Goal: Task Accomplishment & Management: Manage account settings

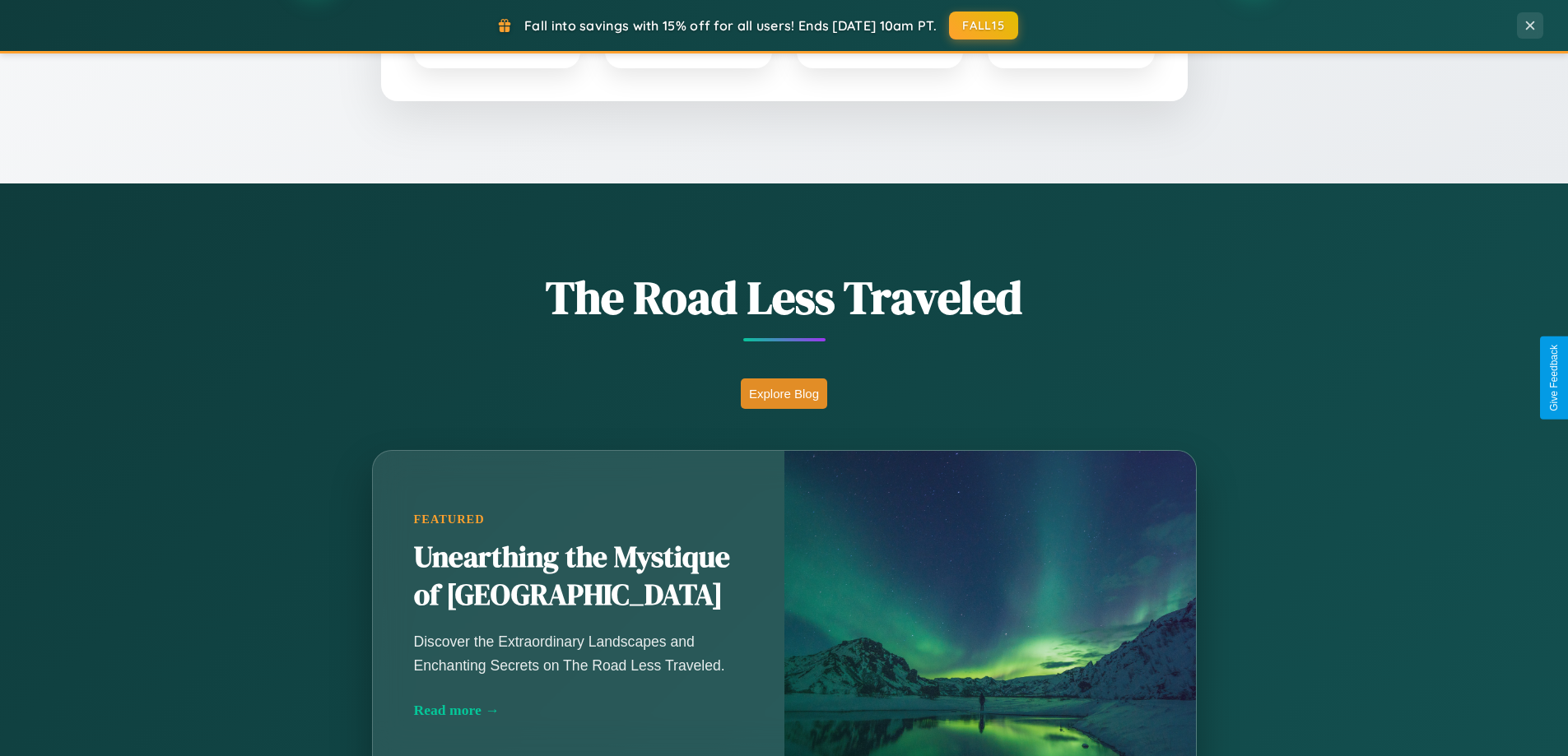
scroll to position [1132, 0]
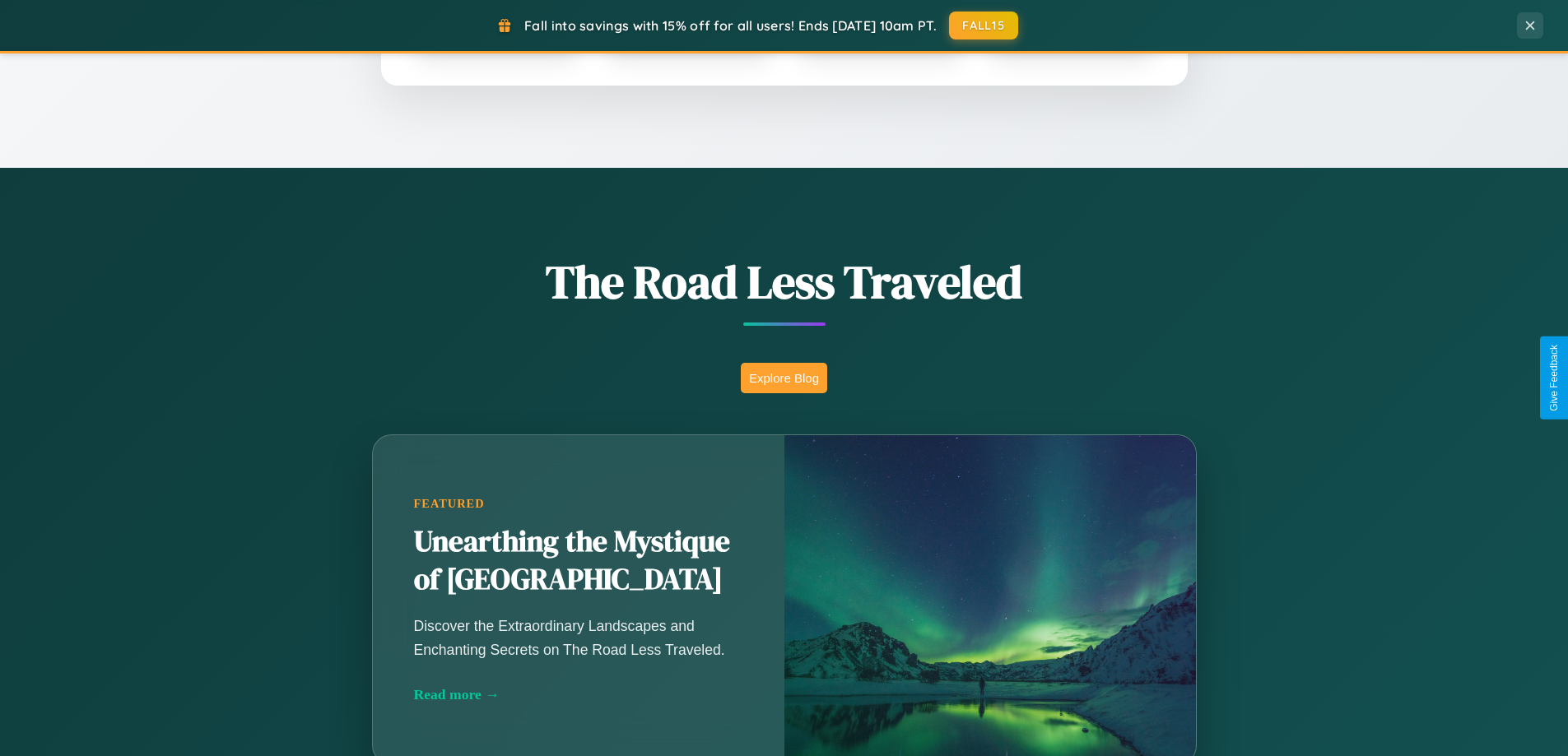
click at [784, 378] on button "Explore Blog" at bounding box center [784, 378] width 86 height 30
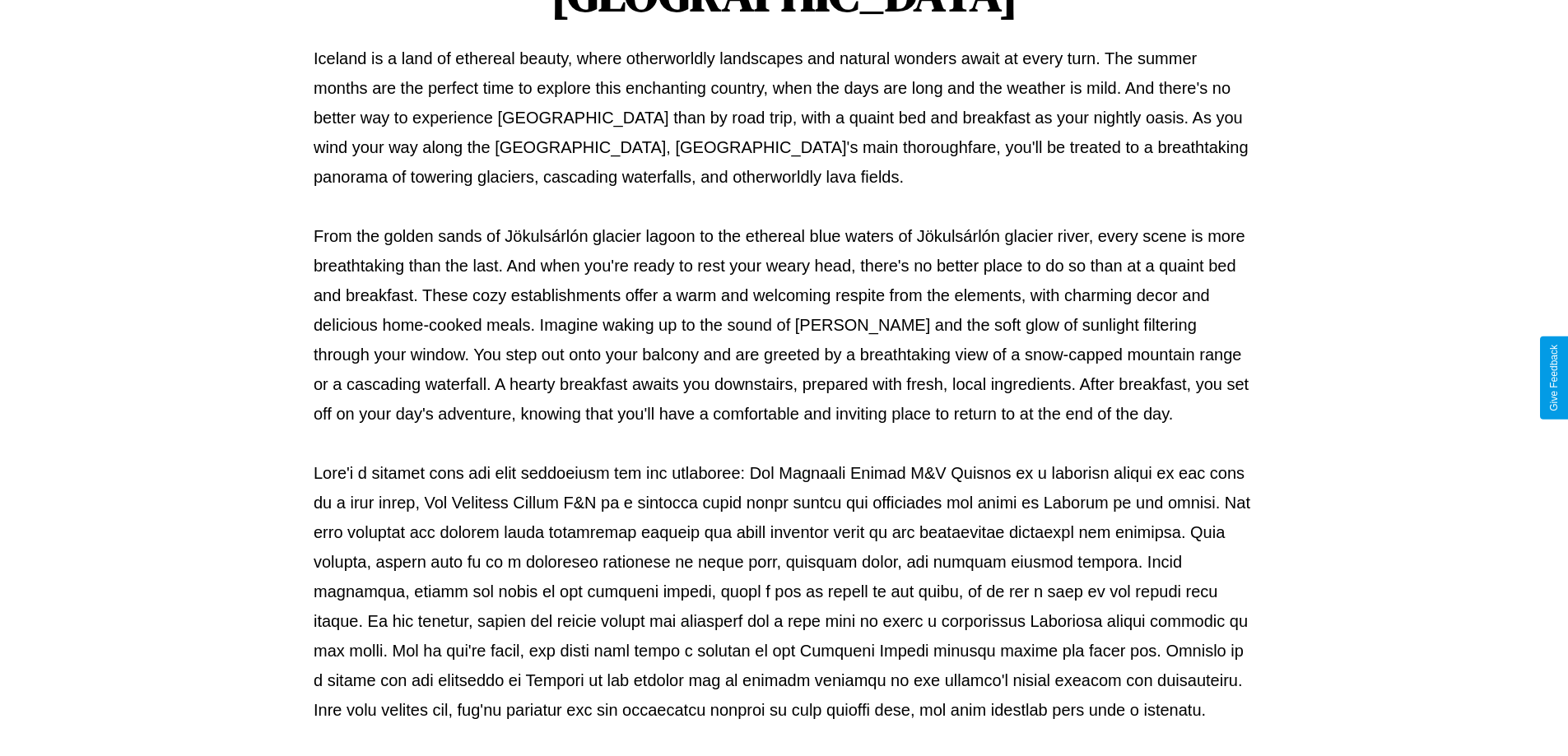
scroll to position [532, 0]
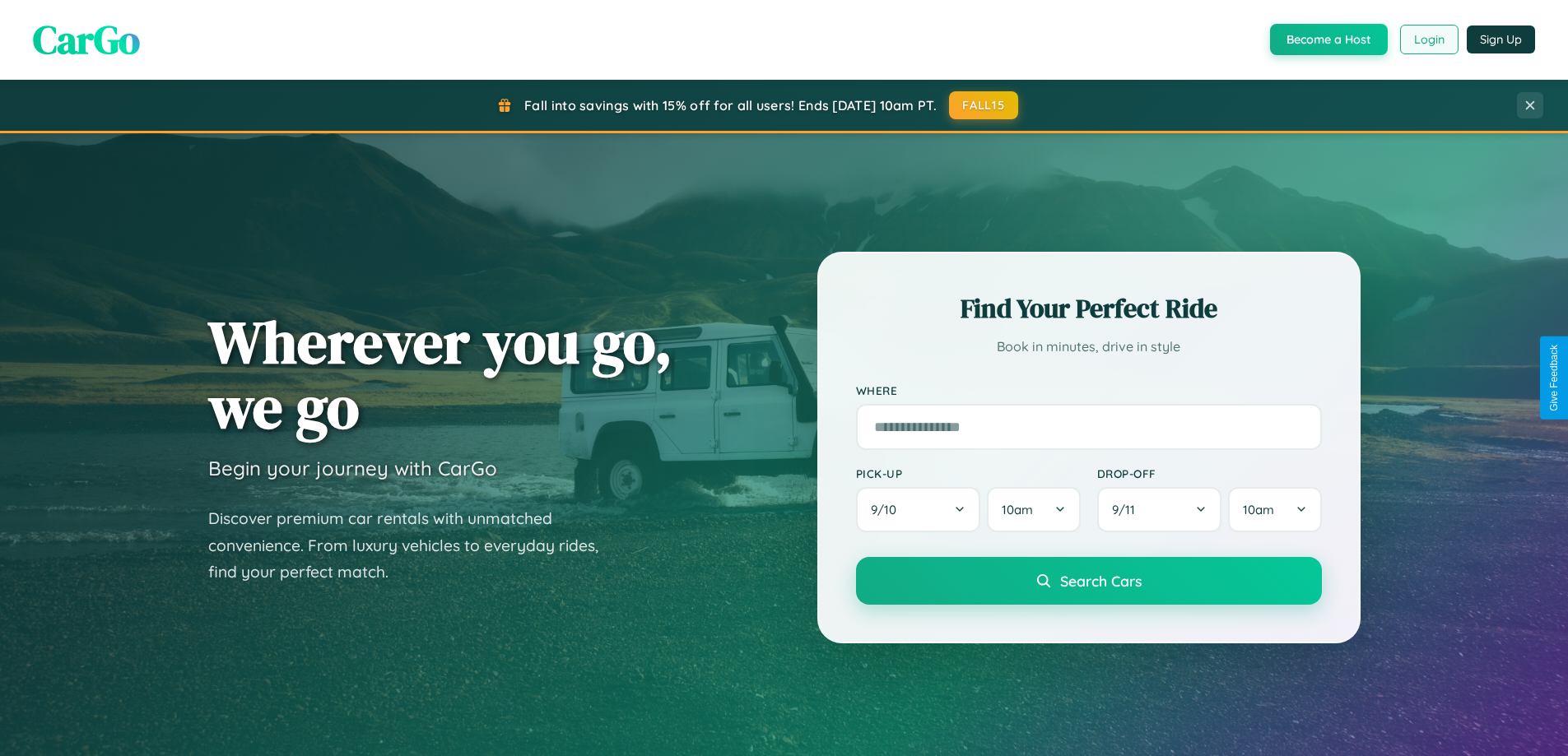
click at [1428, 39] on button "Login" at bounding box center [1428, 39] width 58 height 29
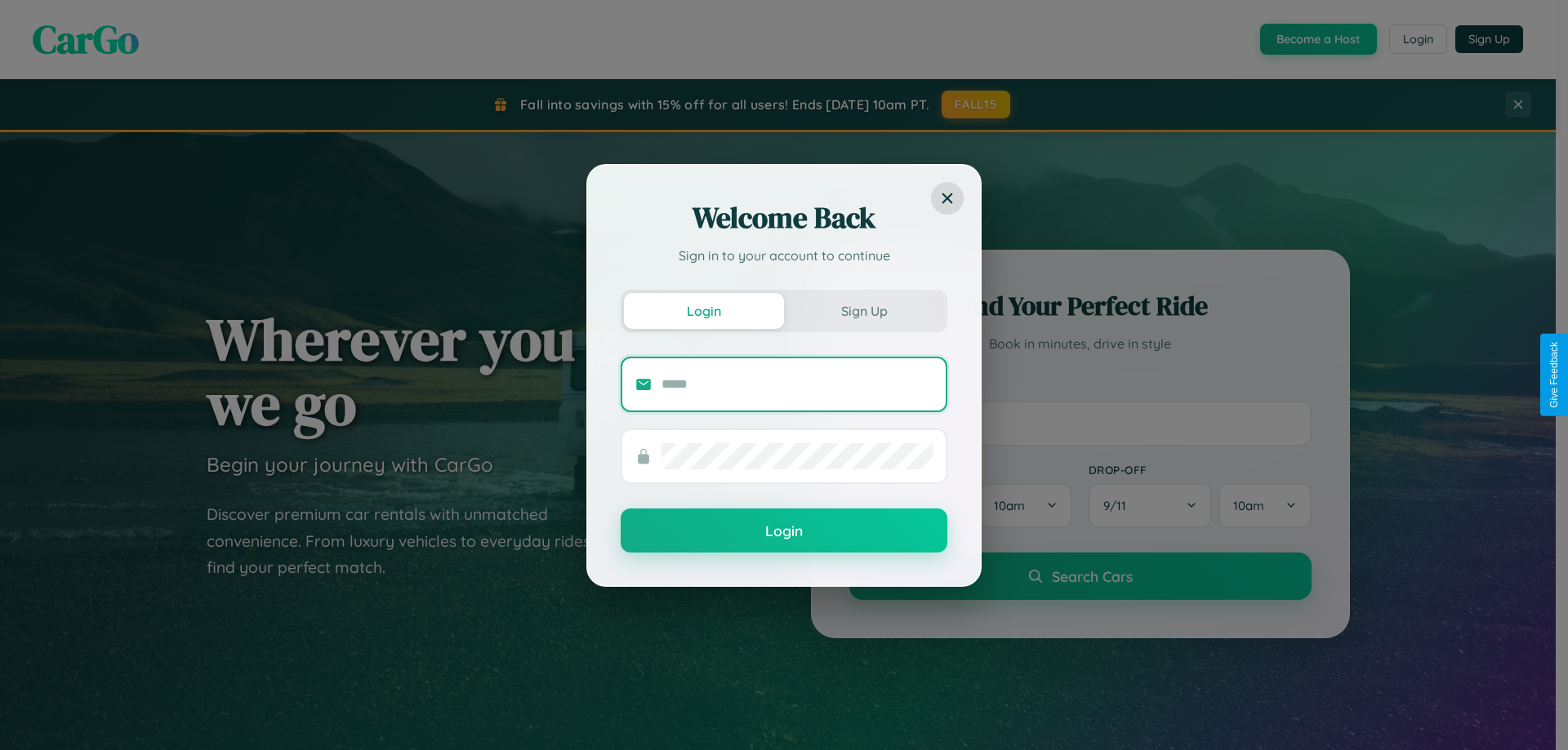
click at [797, 384] on input "text" at bounding box center [797, 384] width 271 height 26
type input "**********"
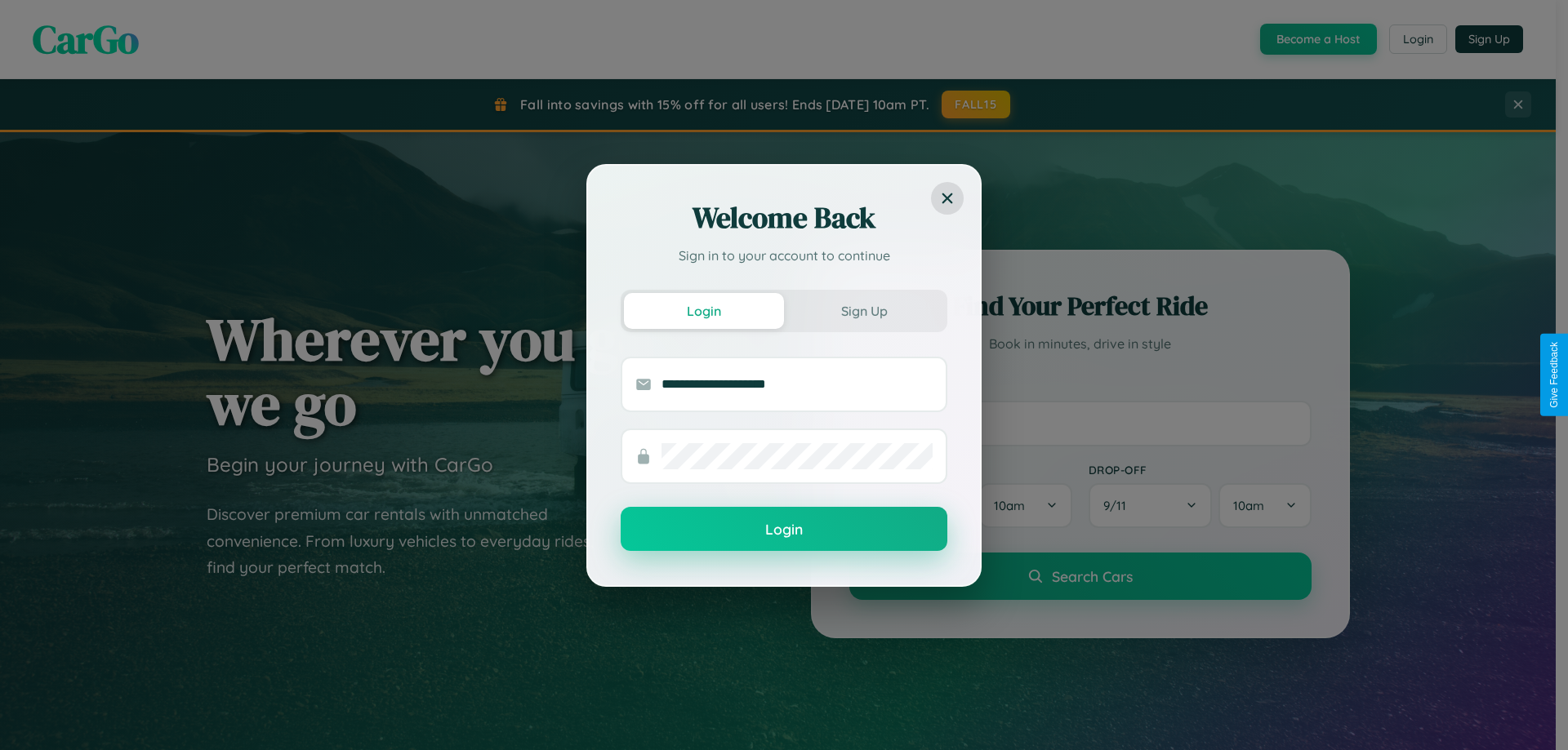
click at [784, 530] on button "Login" at bounding box center [784, 528] width 326 height 44
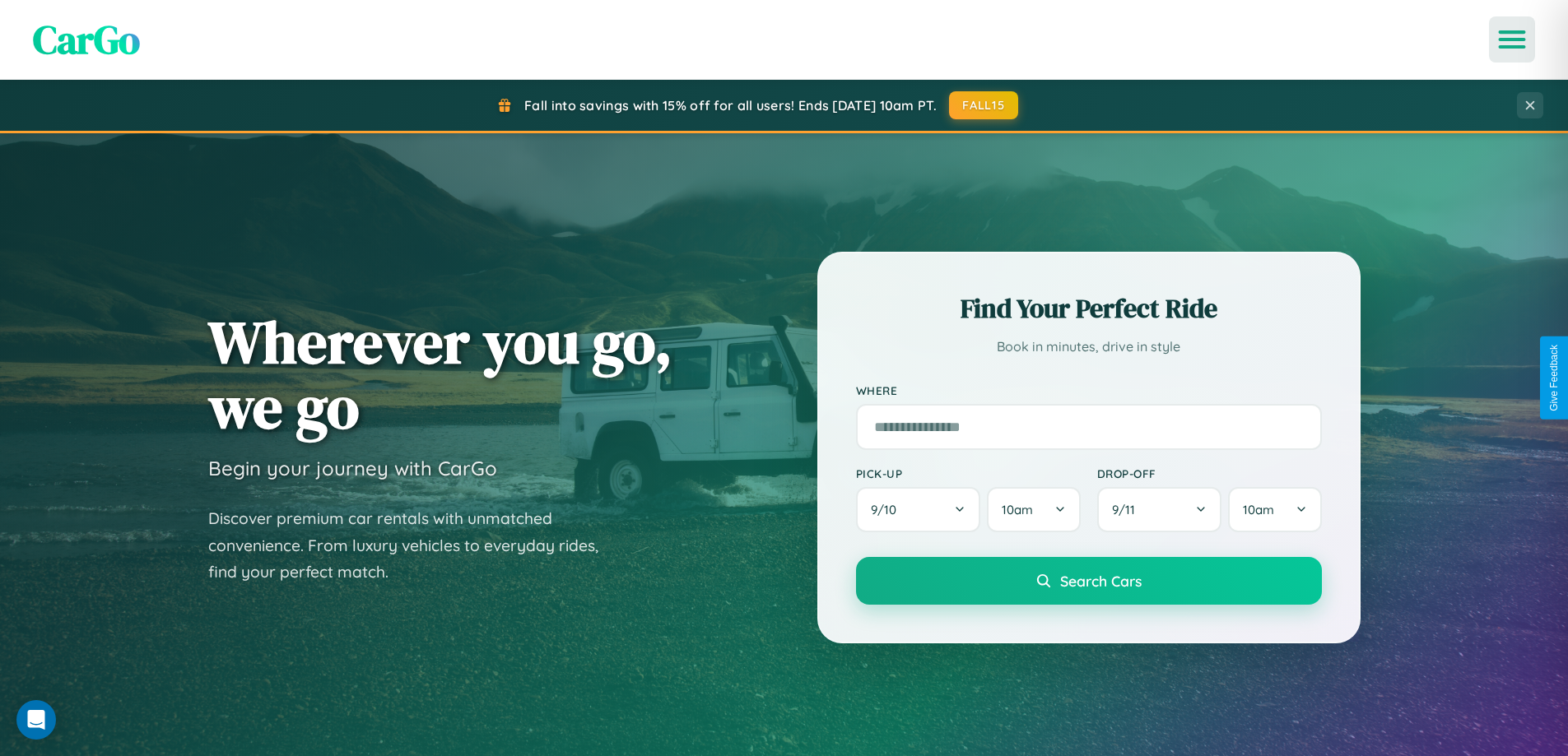
click at [1512, 39] on icon "Open menu" at bounding box center [1513, 39] width 24 height 15
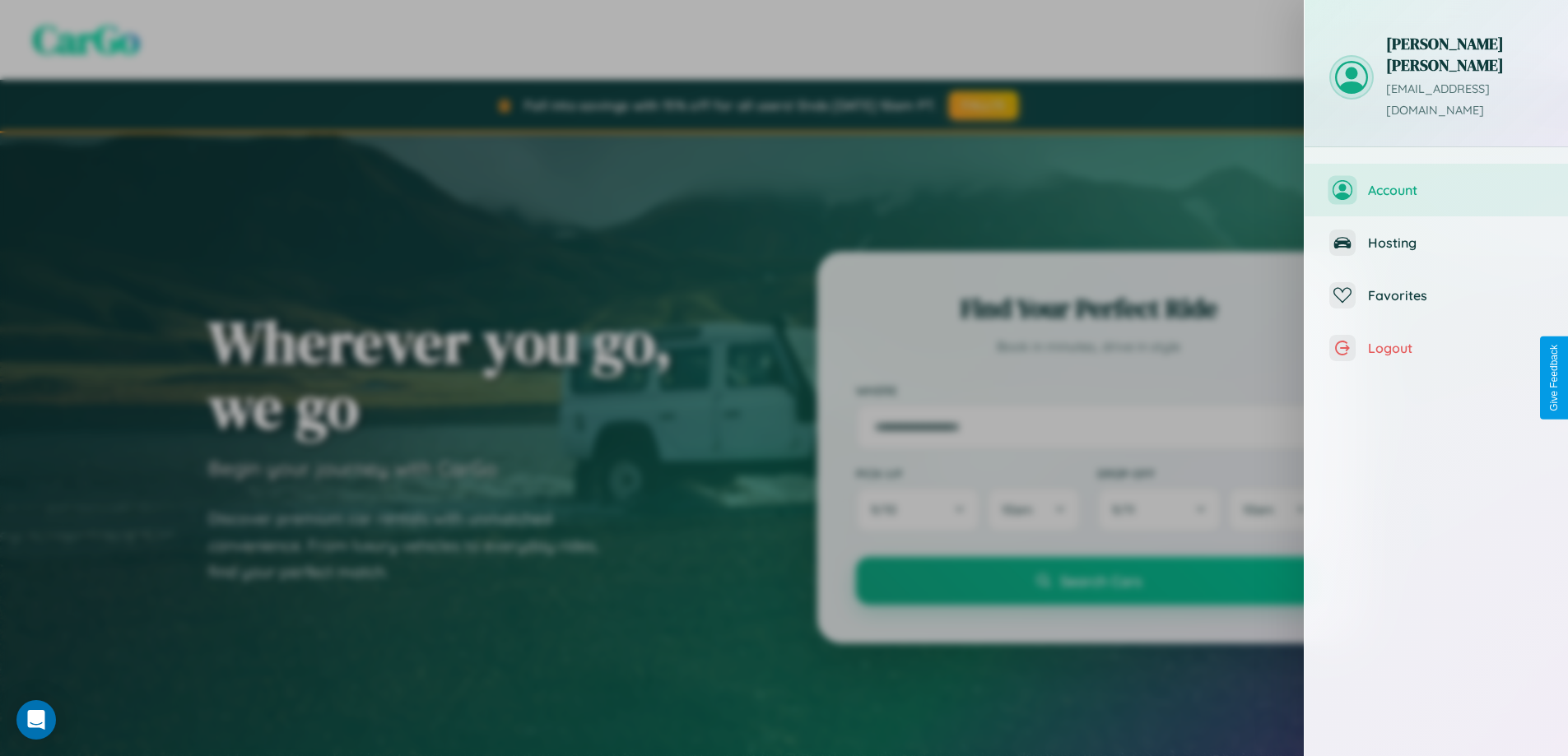
click at [1436, 182] on span "Account" at bounding box center [1456, 189] width 175 height 17
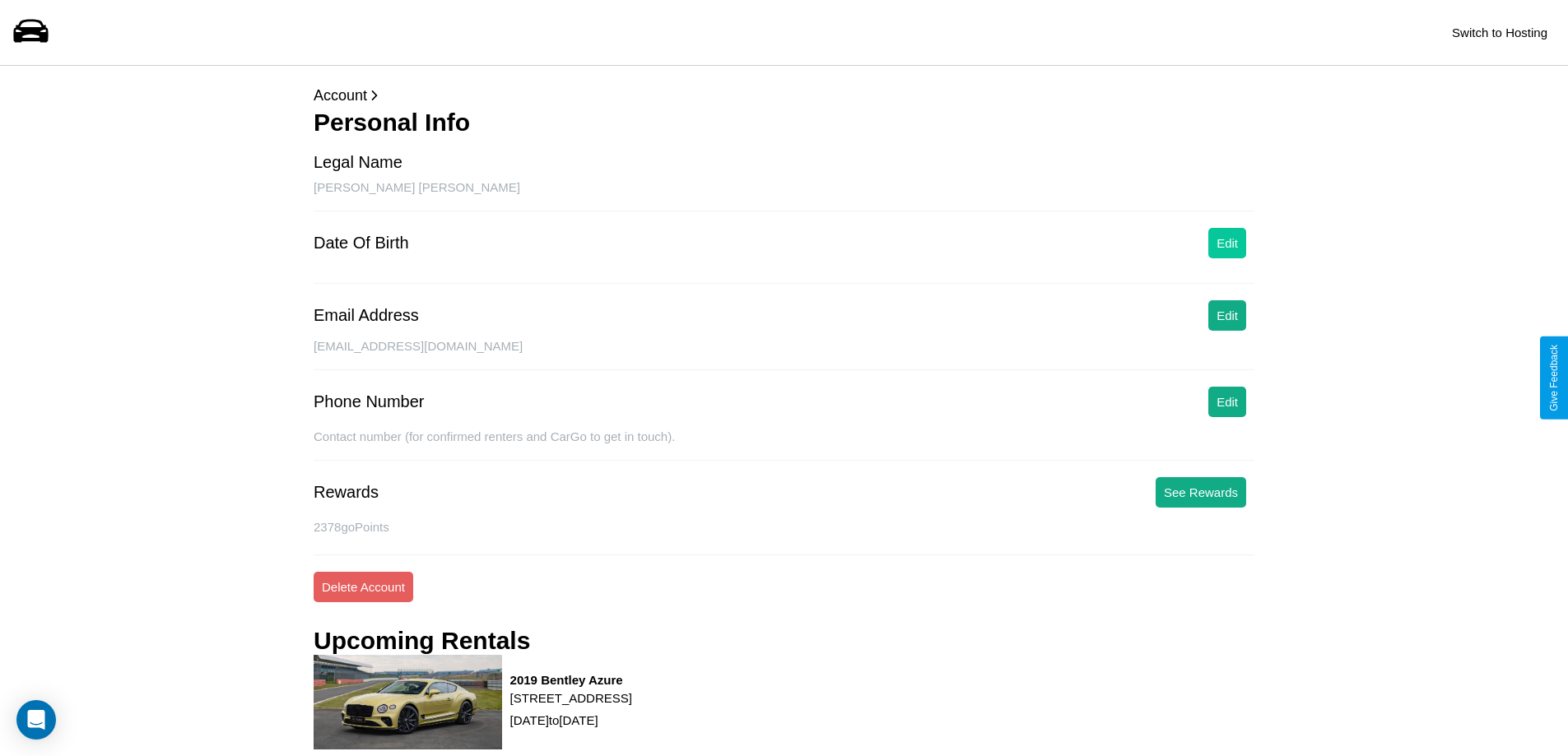
click at [1227, 243] on button "Edit" at bounding box center [1227, 243] width 38 height 30
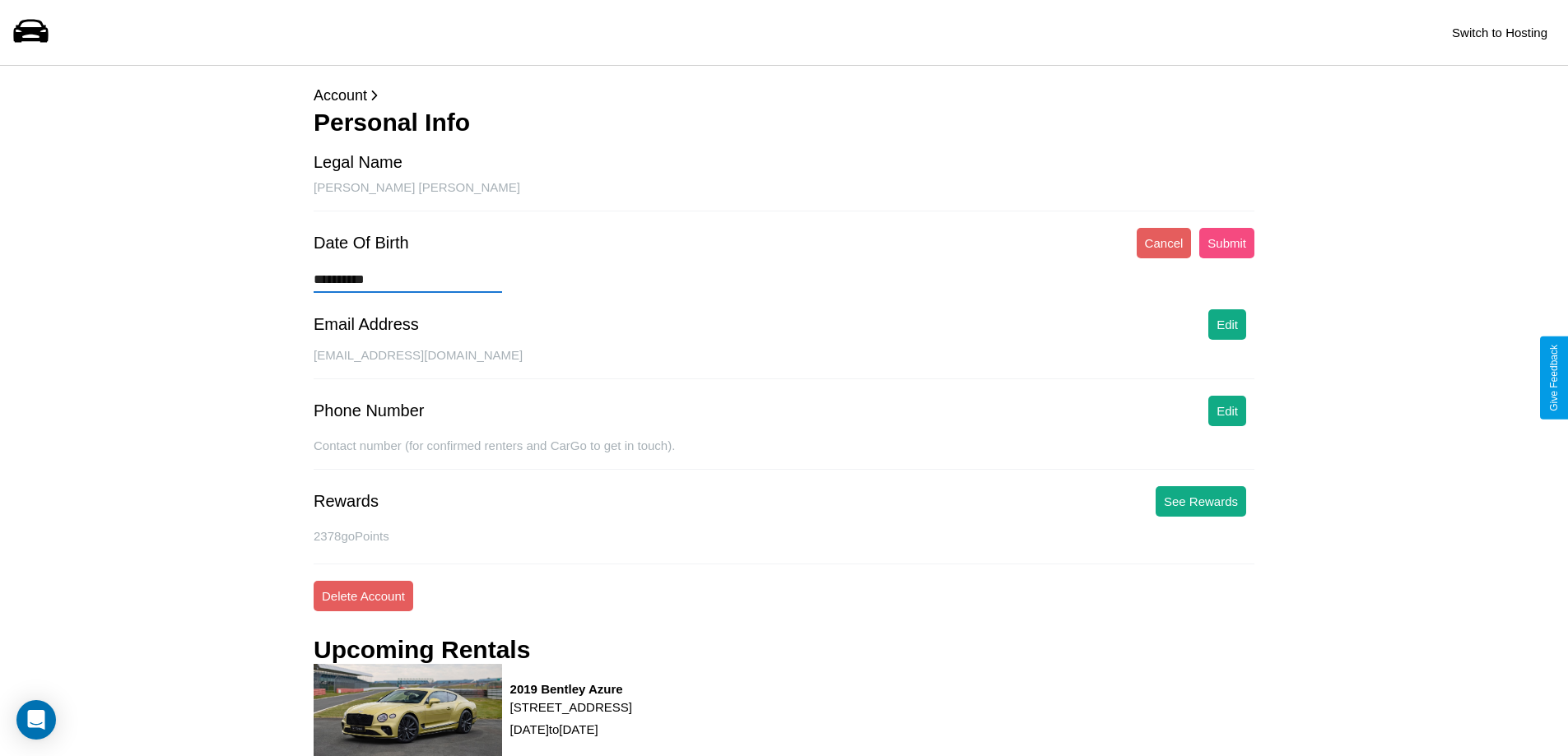
type input "**********"
click at [1227, 243] on button "Submit" at bounding box center [1227, 243] width 55 height 30
